Goal: Information Seeking & Learning: Learn about a topic

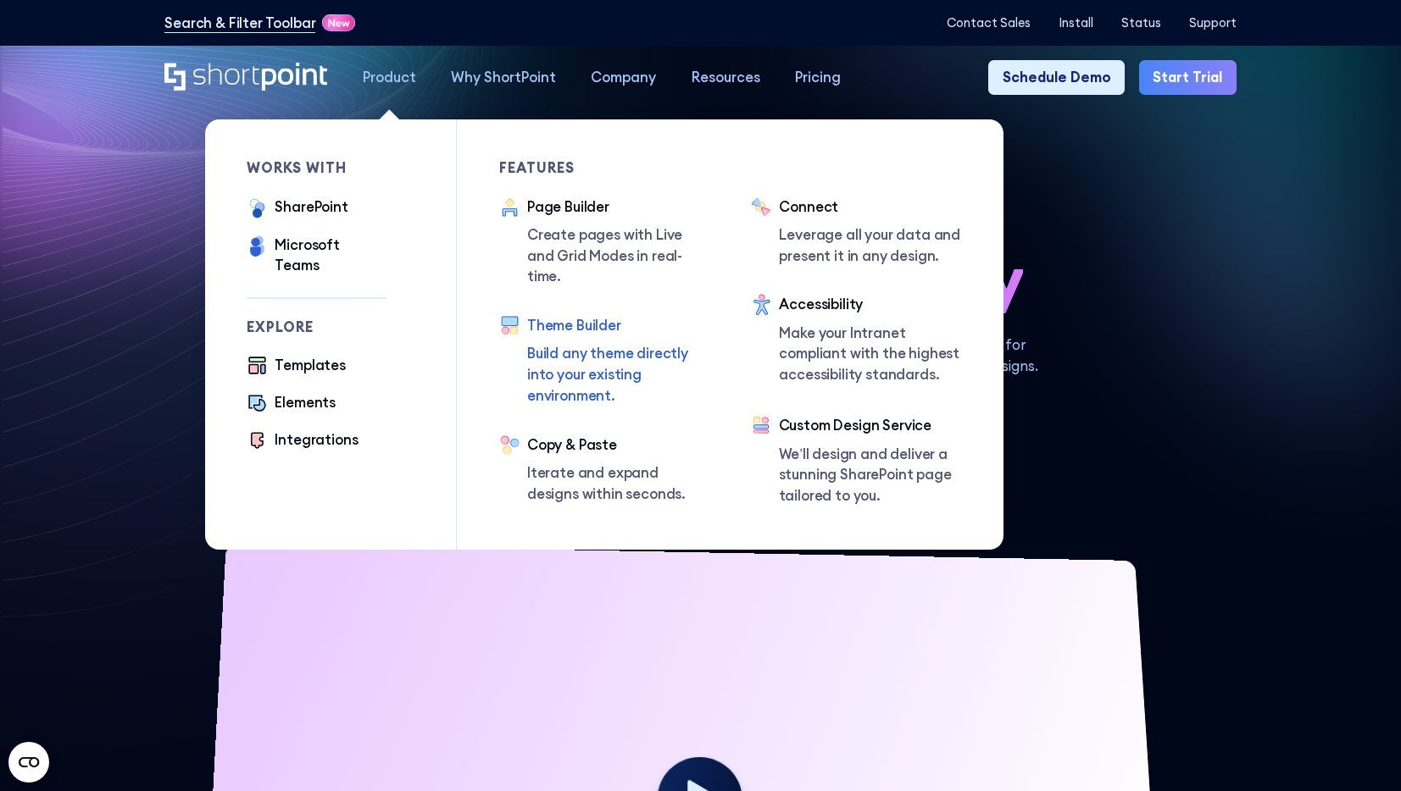
scroll to position [32, 0]
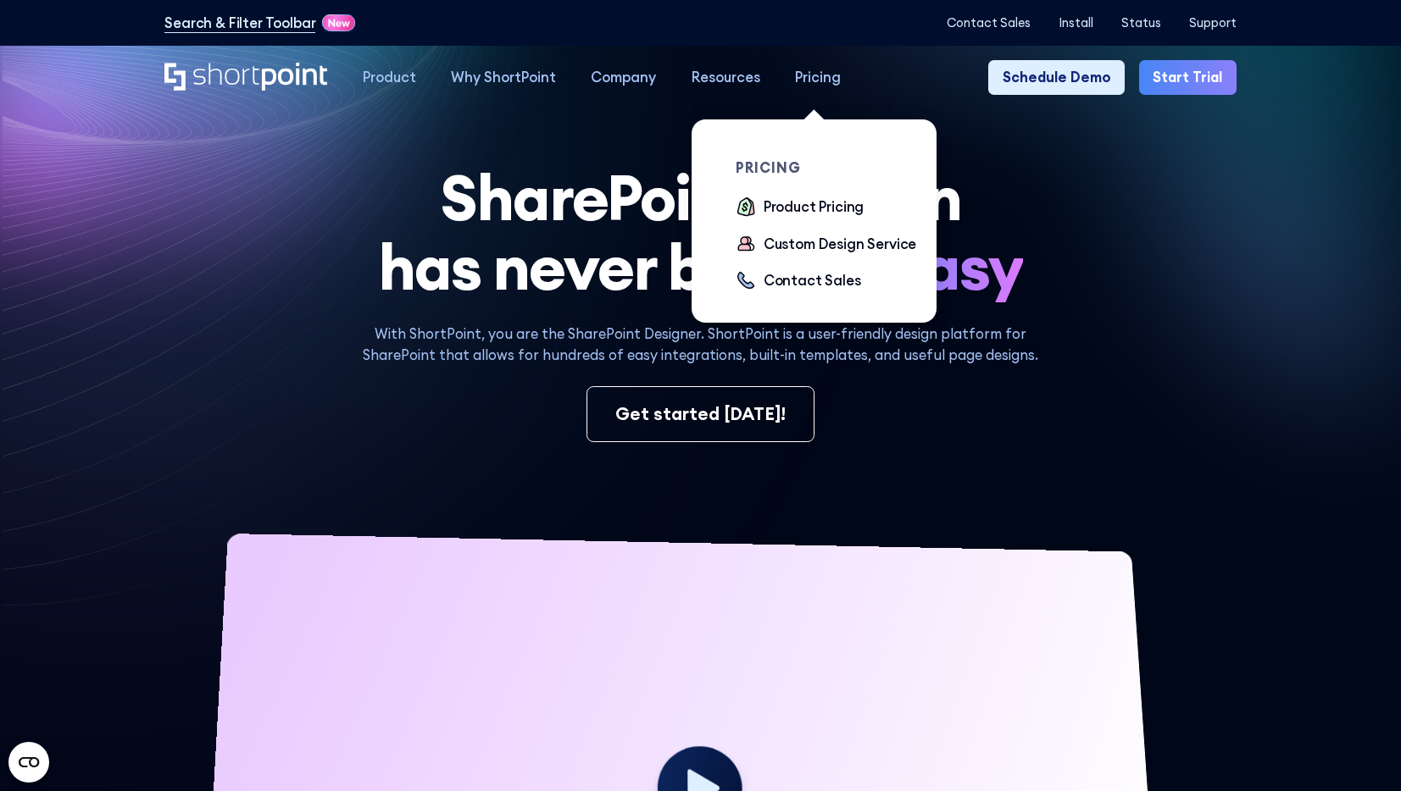
click at [802, 79] on div "Pricing" at bounding box center [818, 77] width 46 height 21
click at [808, 212] on div "Product Pricing" at bounding box center [813, 207] width 101 height 21
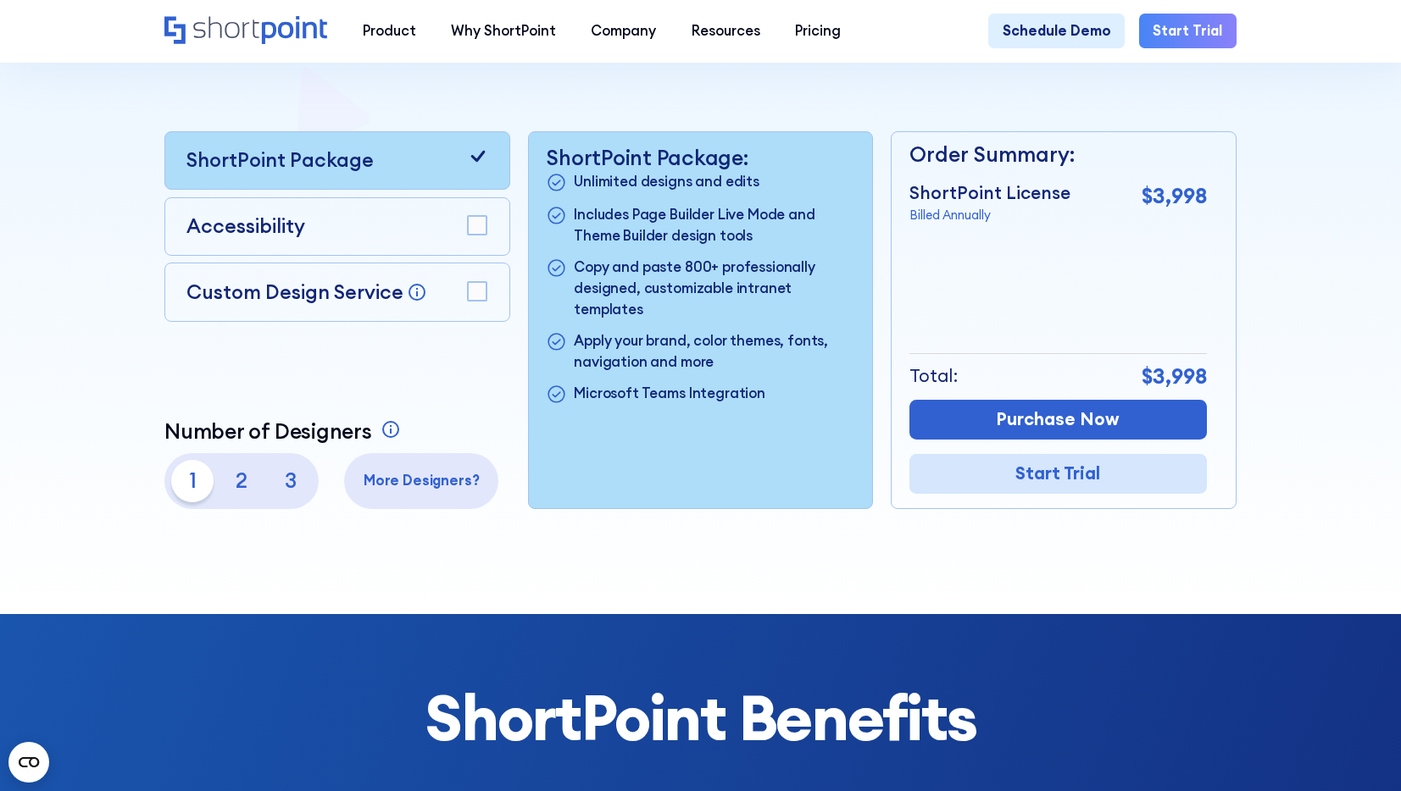
scroll to position [344, 0]
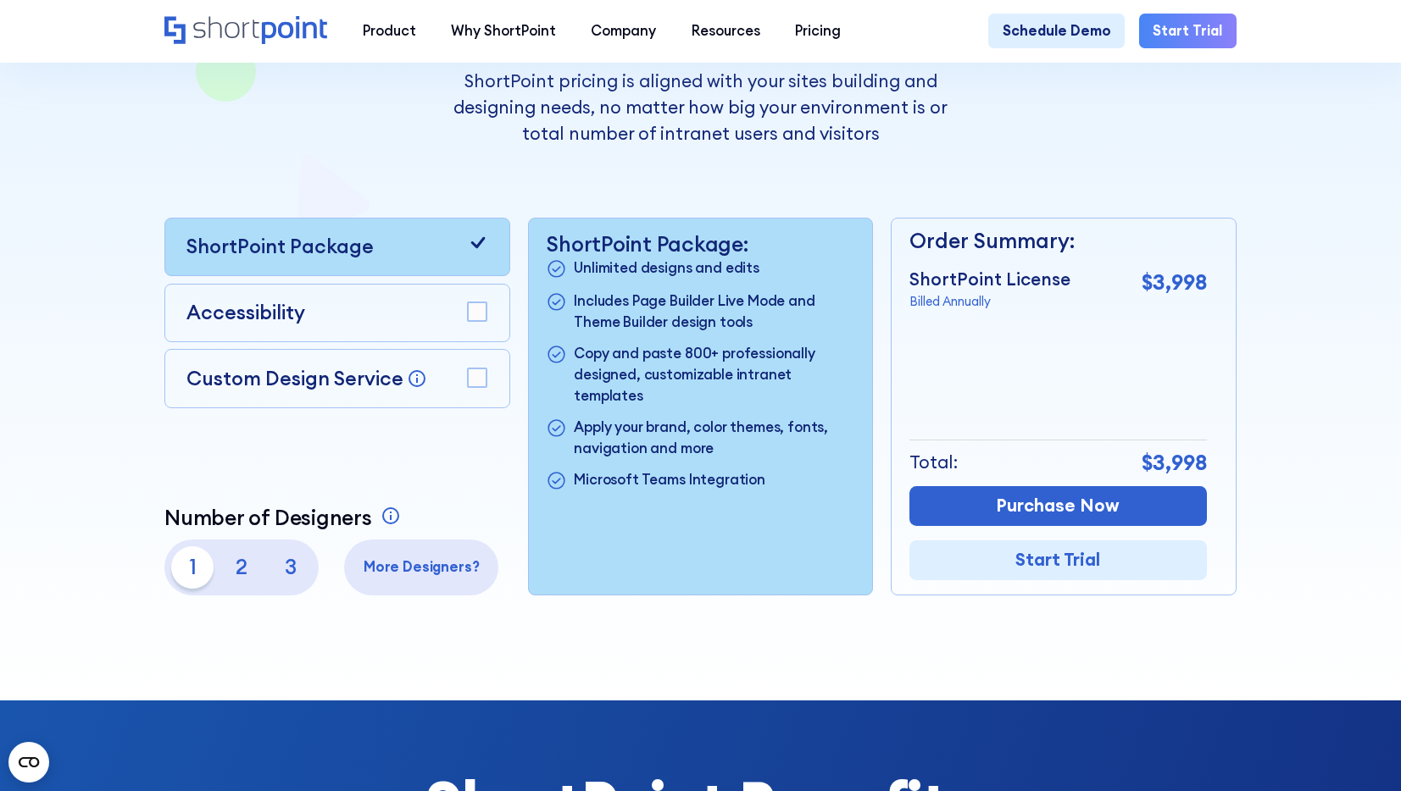
click at [780, 417] on p "Apply your brand, color themes, fonts, navigation and more" at bounding box center [714, 438] width 280 height 42
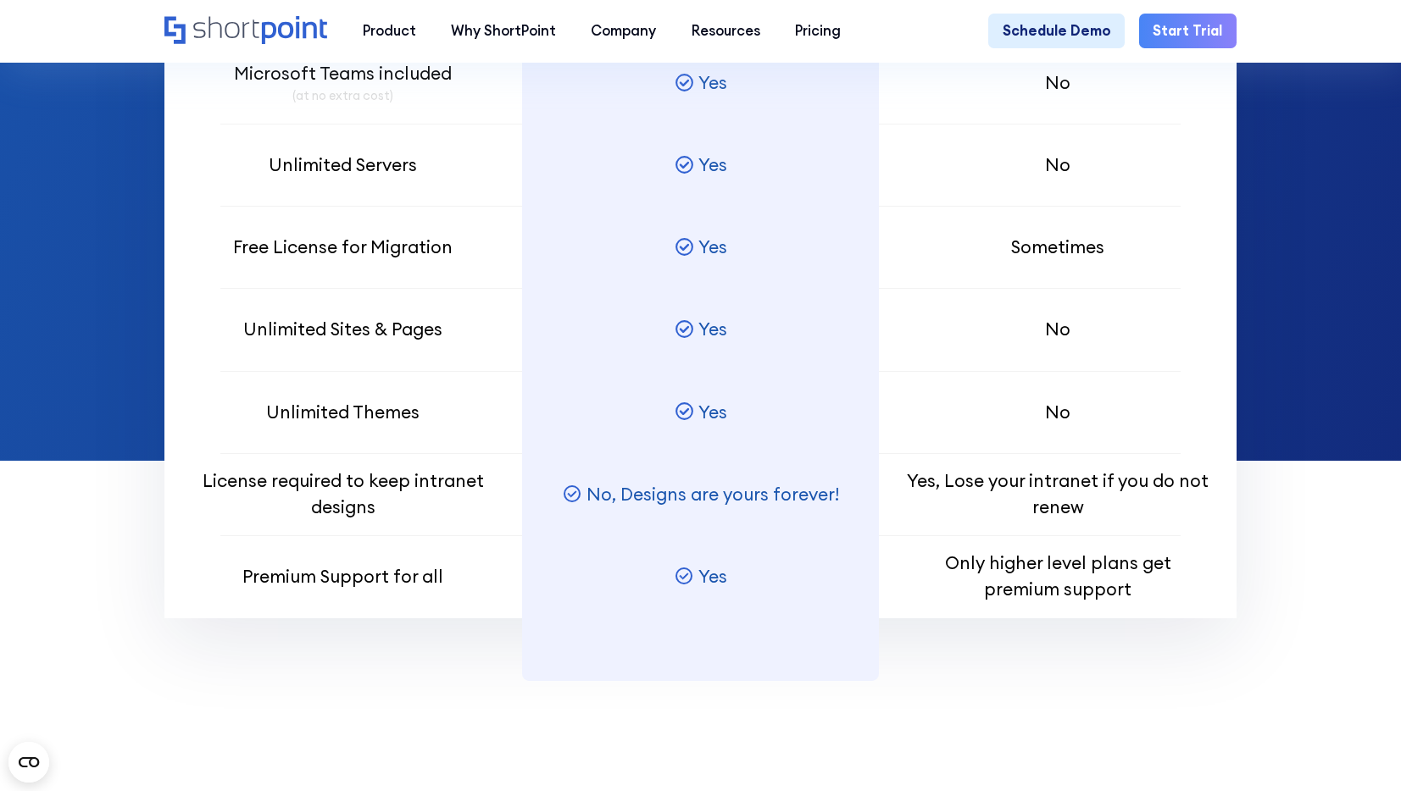
scroll to position [1486, 0]
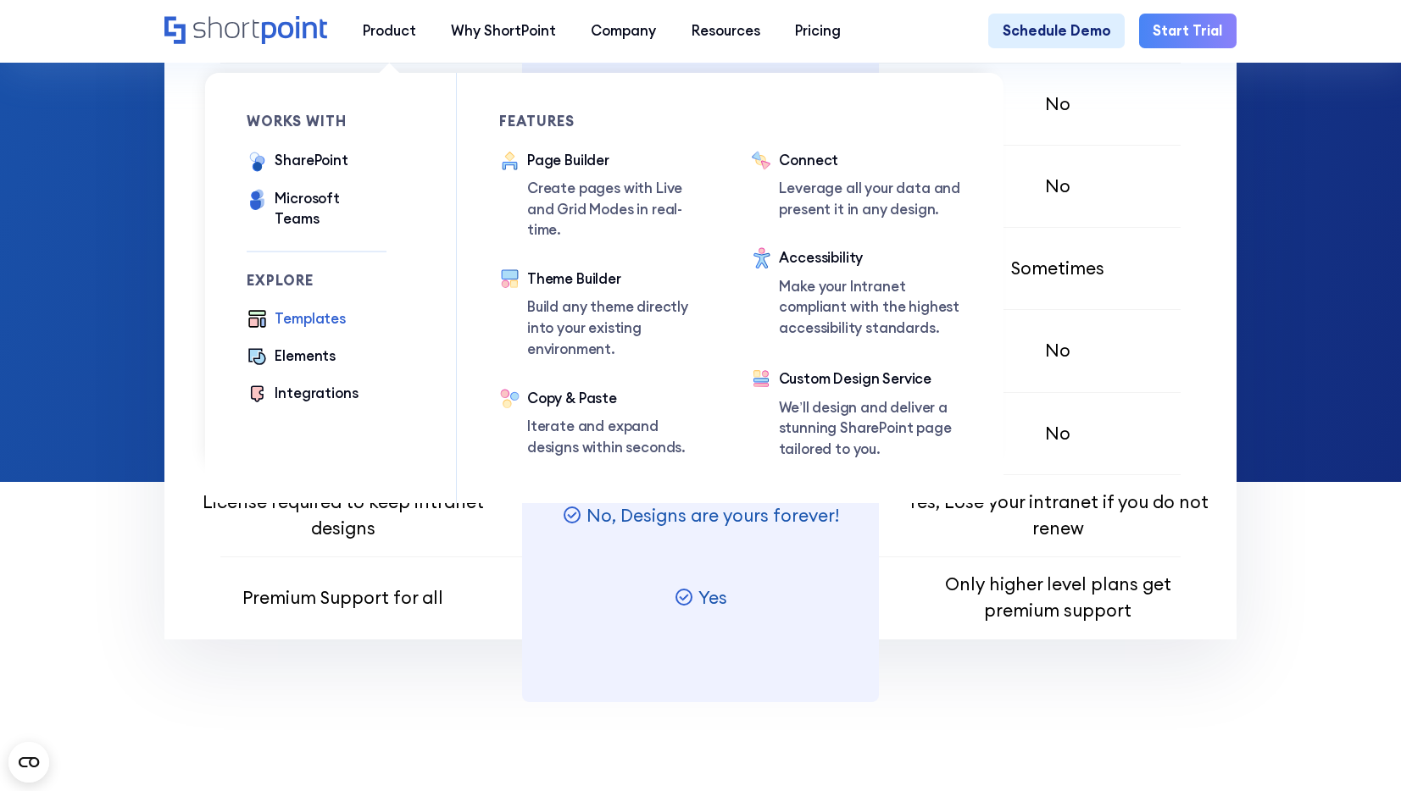
click at [298, 308] on div "Templates" at bounding box center [310, 318] width 71 height 21
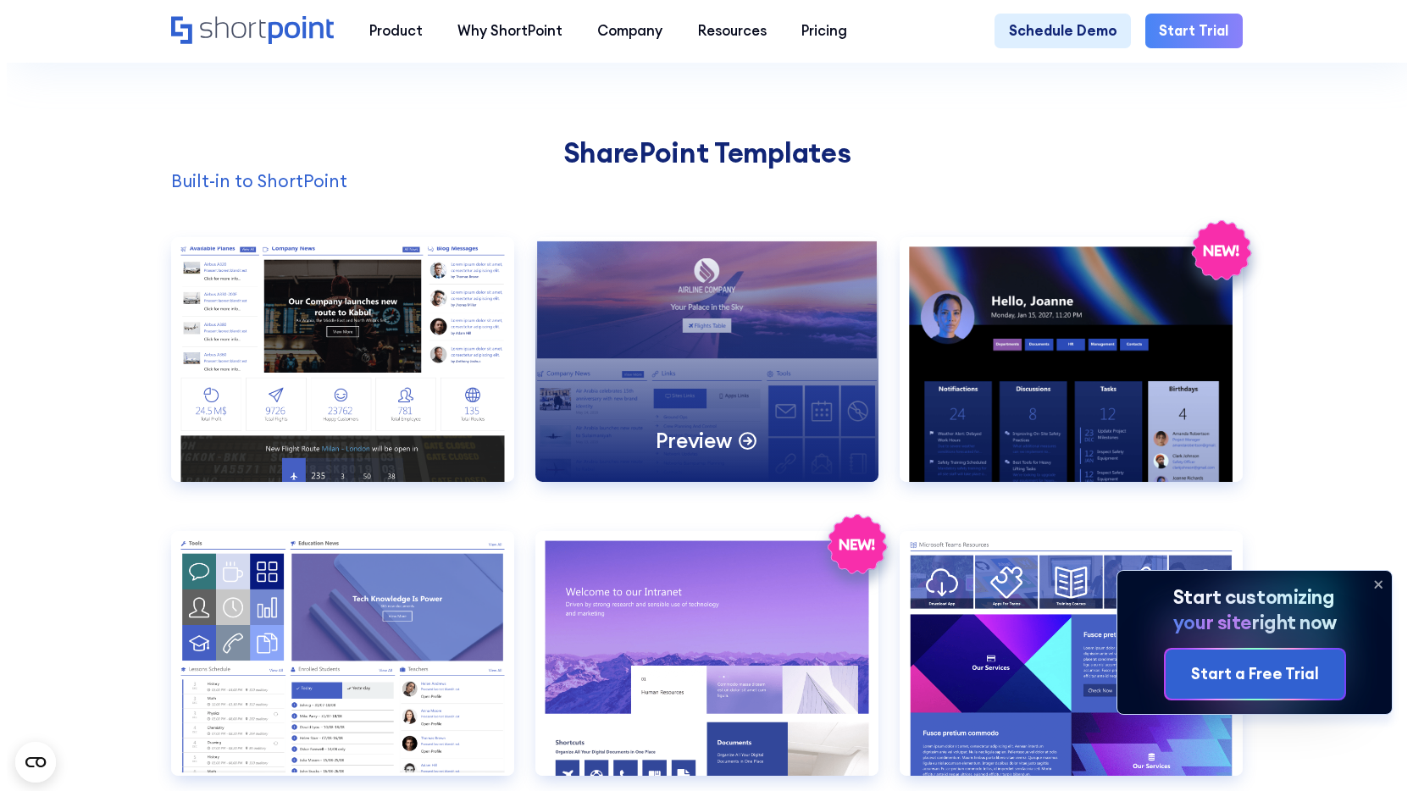
scroll to position [1455, 0]
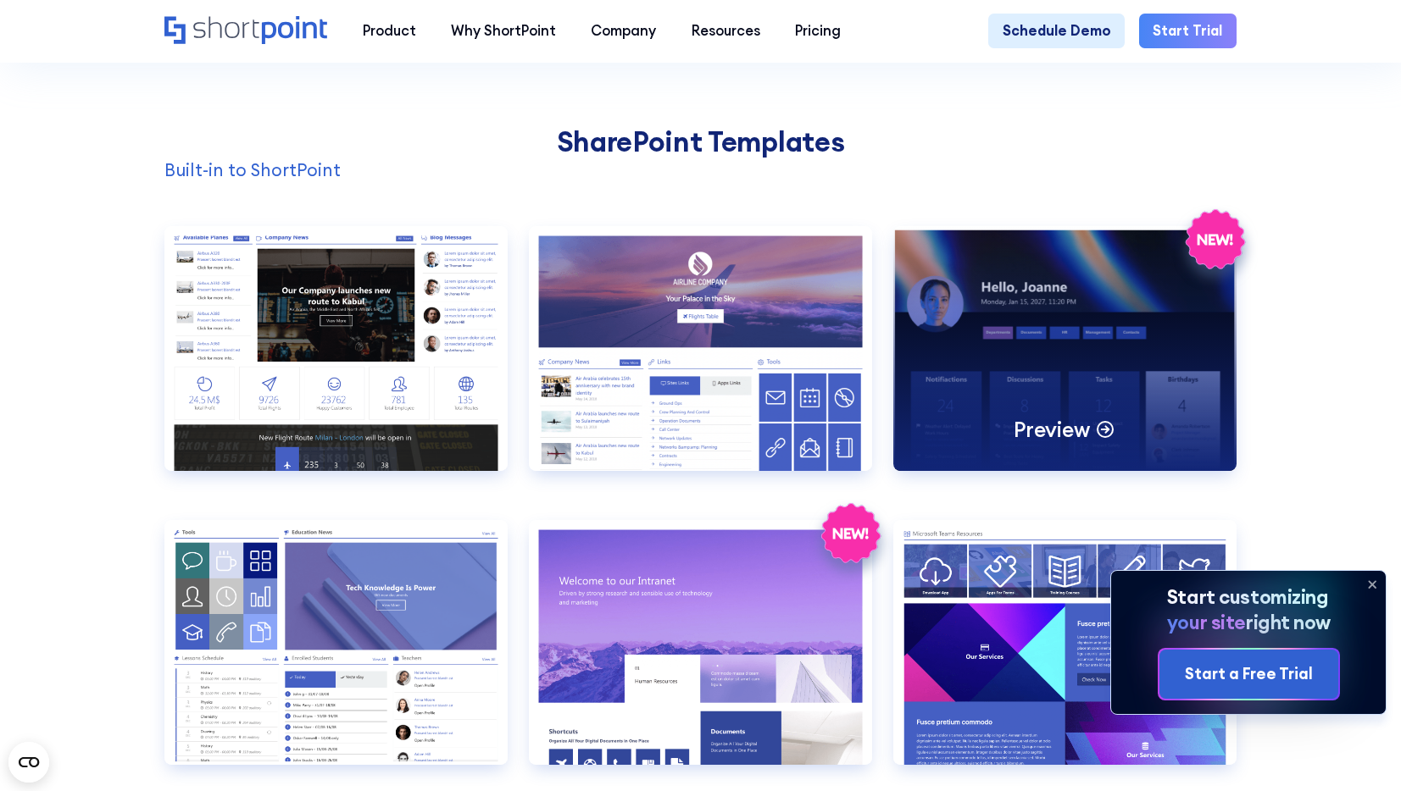
click at [1196, 381] on div "Preview" at bounding box center [1064, 348] width 343 height 245
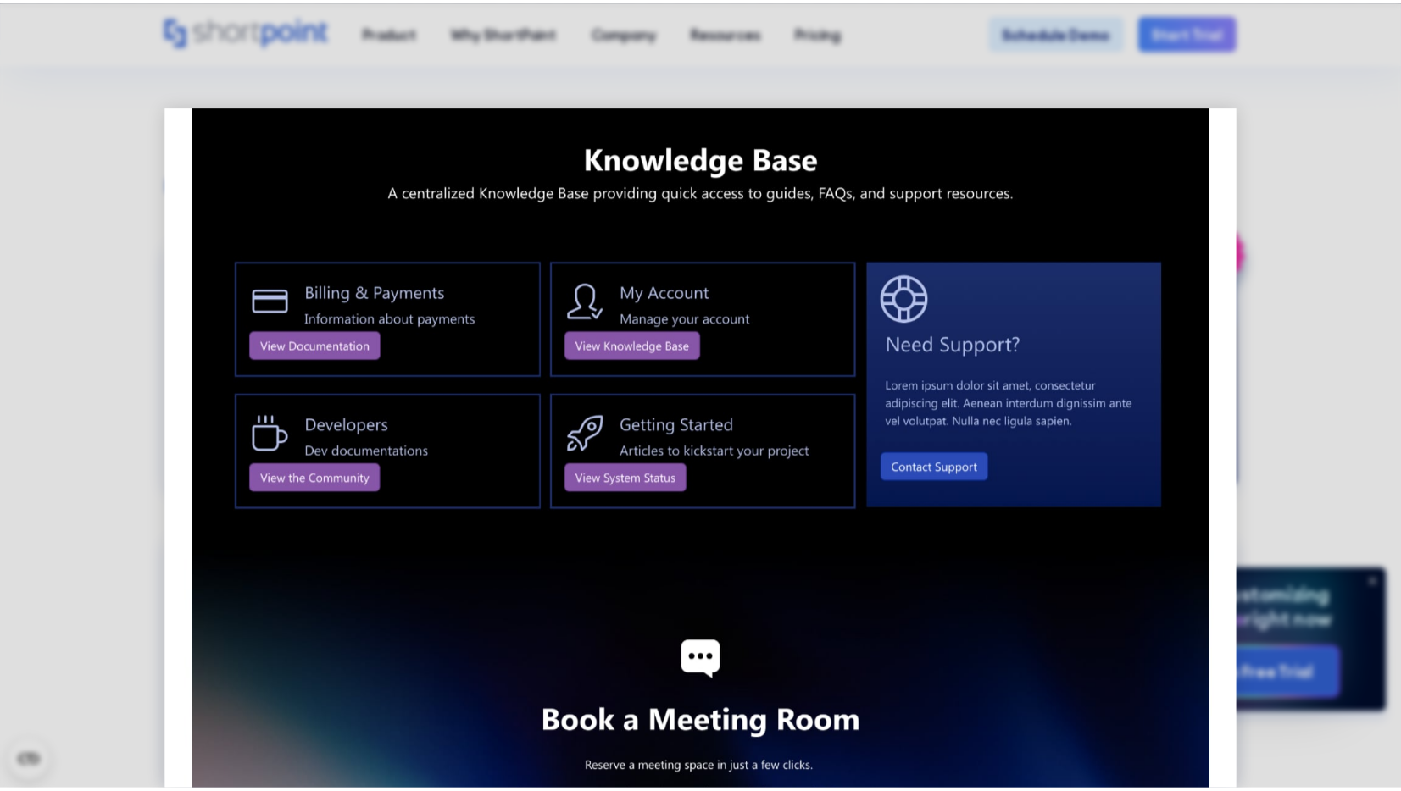
scroll to position [2074, 0]
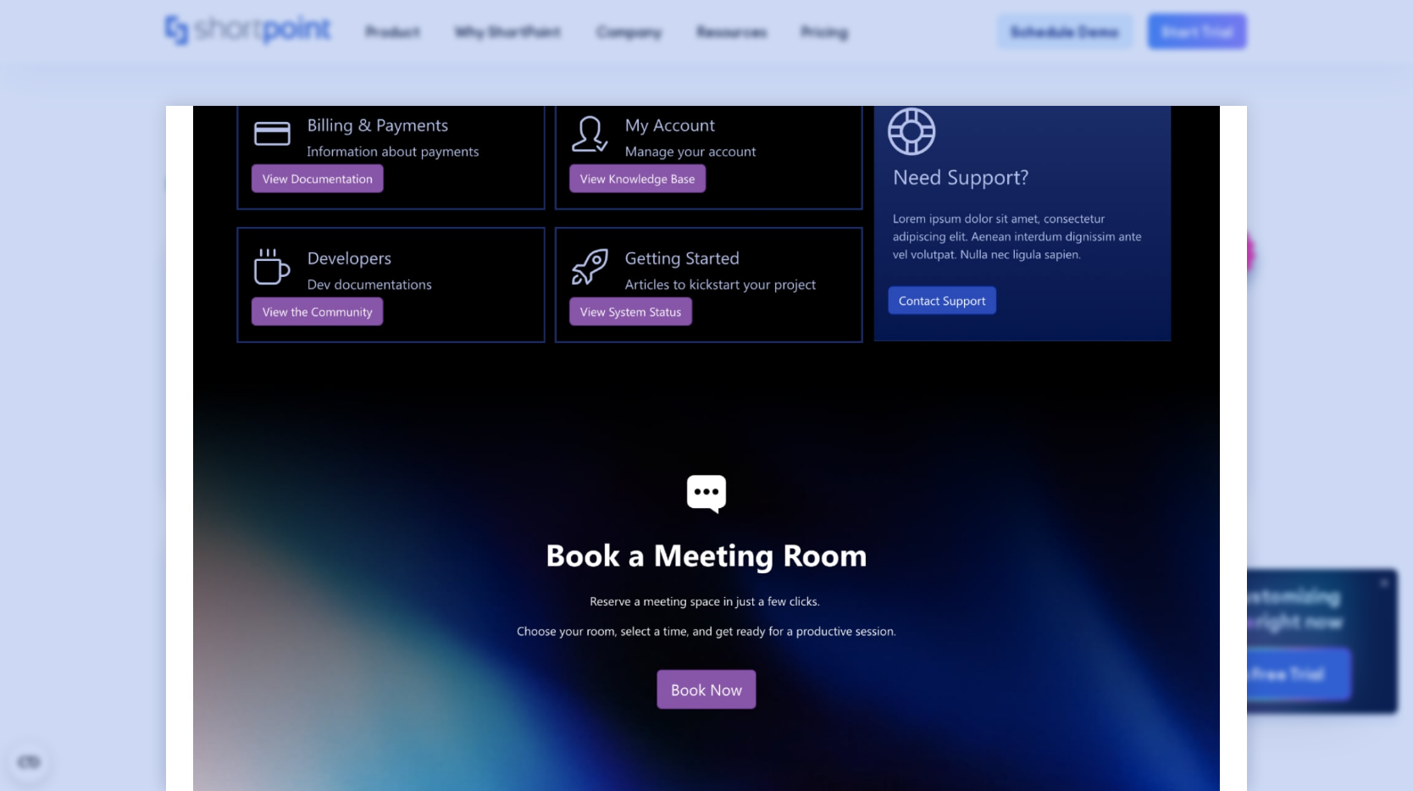
click at [1326, 286] on div at bounding box center [706, 395] width 1413 height 791
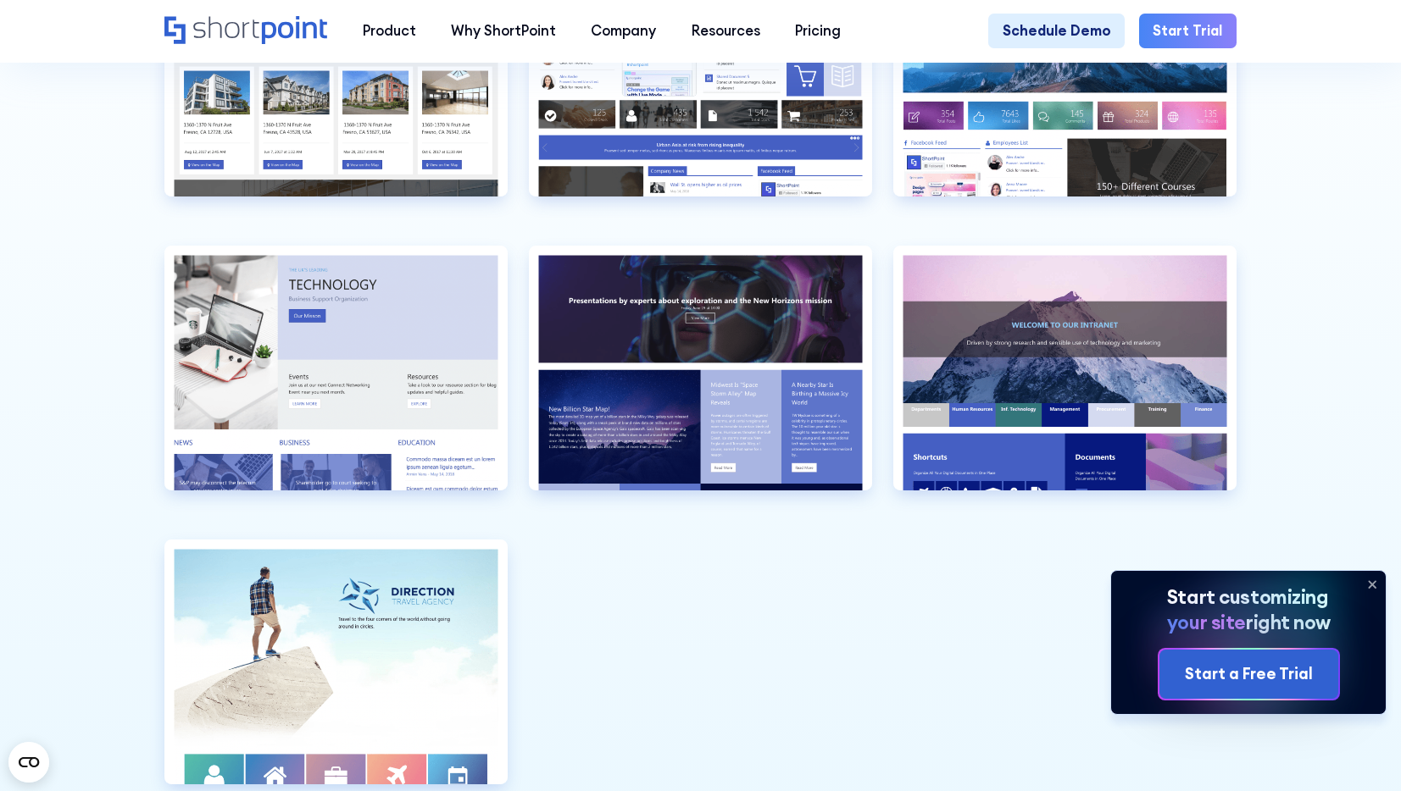
scroll to position [4464, 0]
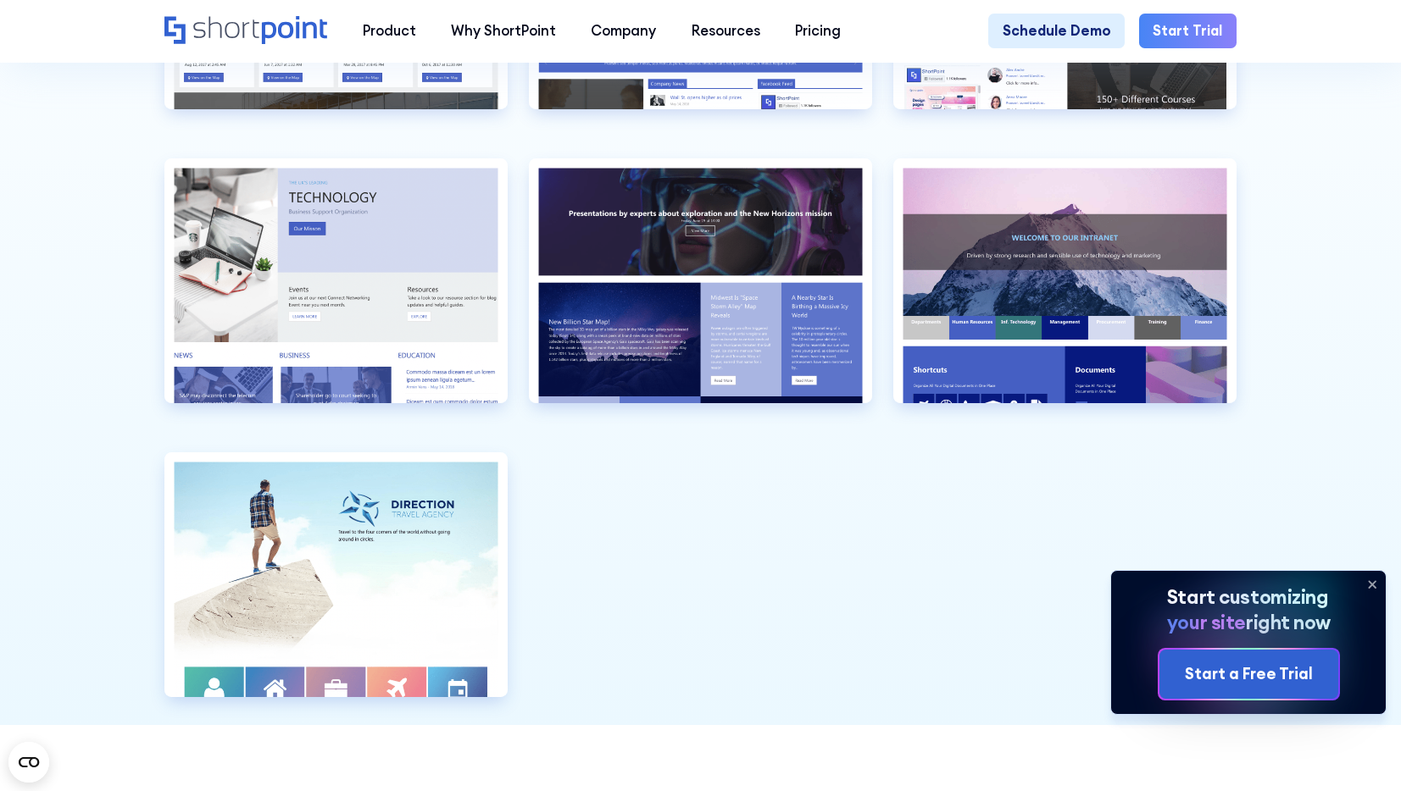
click at [1358, 584] on icon at bounding box center [1371, 584] width 27 height 27
